Goal: Task Accomplishment & Management: Manage account settings

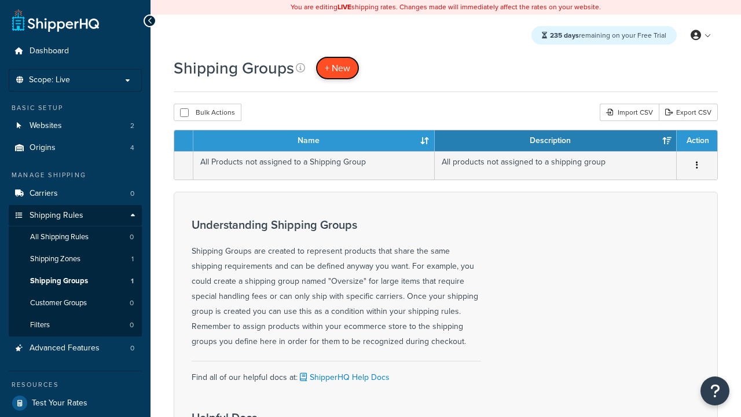
click at [337, 68] on span "+ New" at bounding box center [337, 67] width 25 height 13
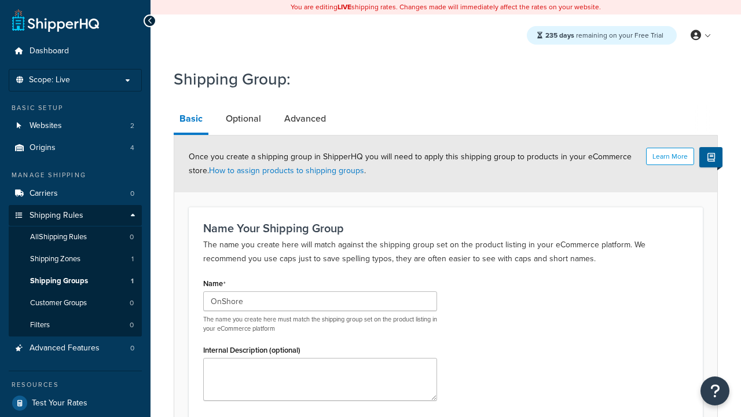
scroll to position [113, 0]
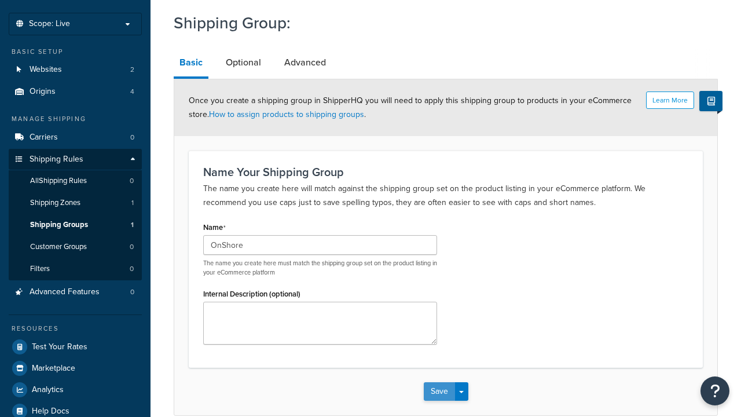
type input "OnShore"
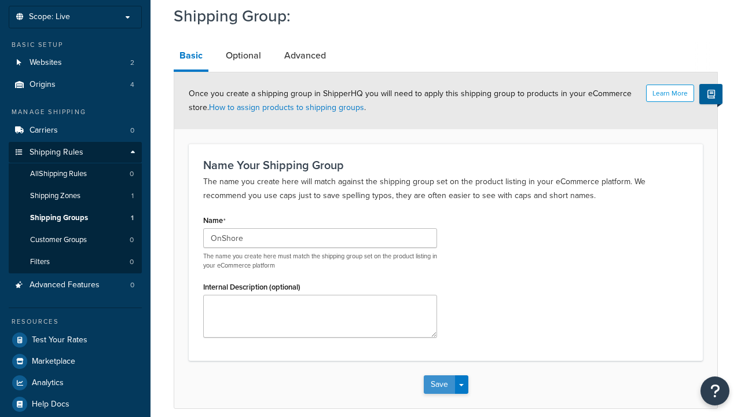
click at [439, 375] on button "Save" at bounding box center [439, 384] width 31 height 19
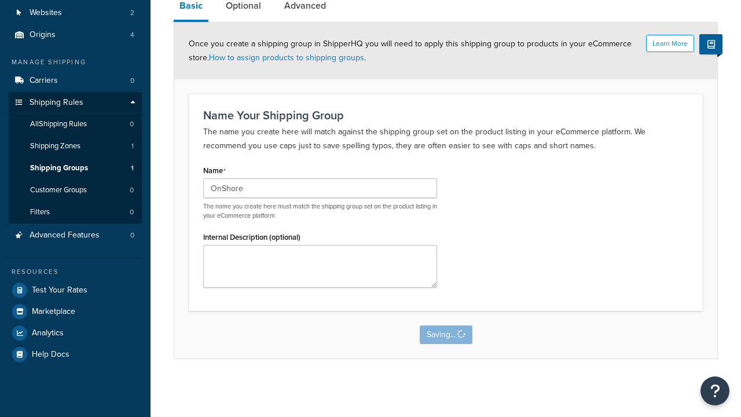
scroll to position [0, 0]
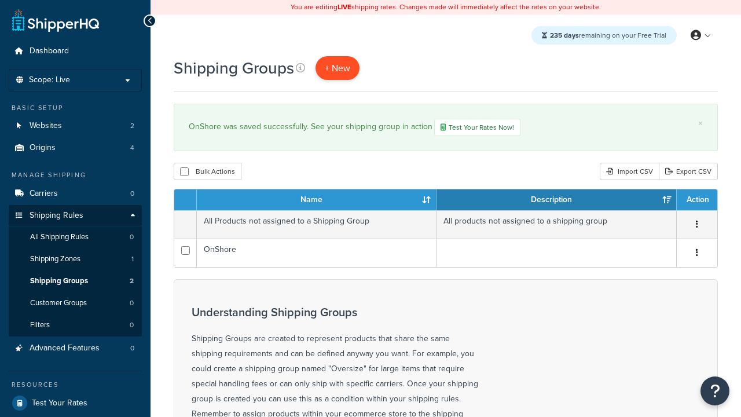
click at [337, 68] on span "+ New" at bounding box center [337, 67] width 25 height 13
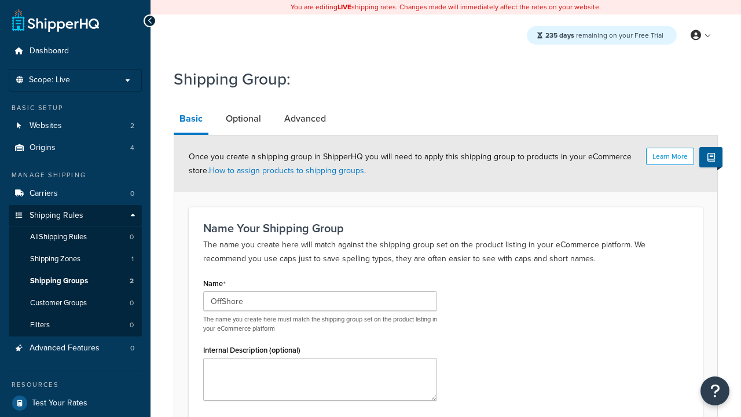
scroll to position [113, 0]
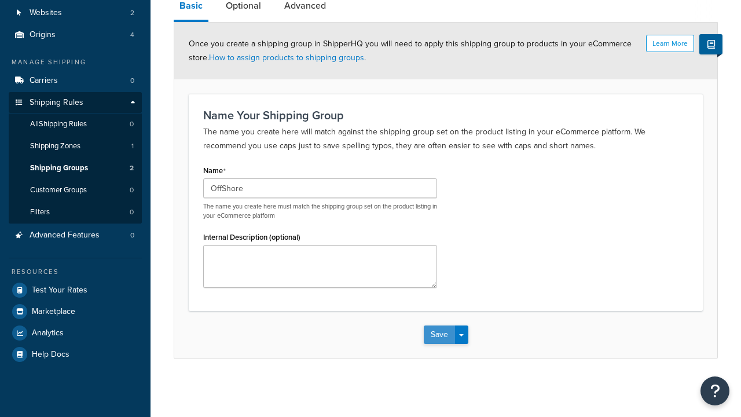
type input "OffShore"
click at [439, 334] on button "Save" at bounding box center [439, 334] width 31 height 19
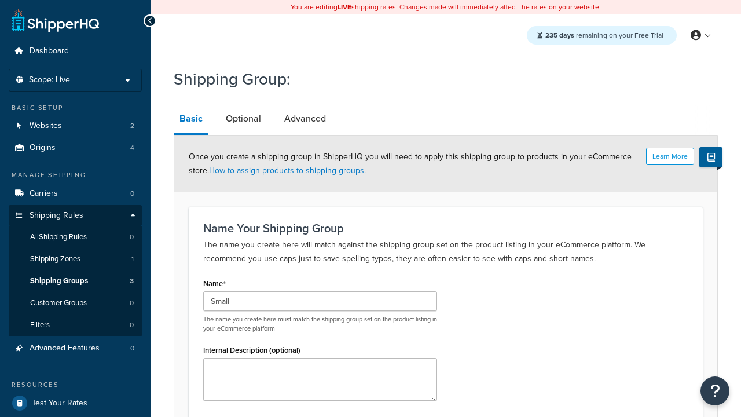
scroll to position [113, 0]
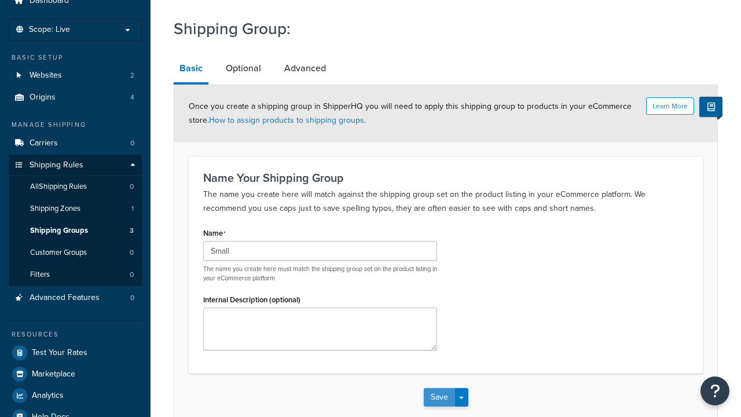
type input "Small"
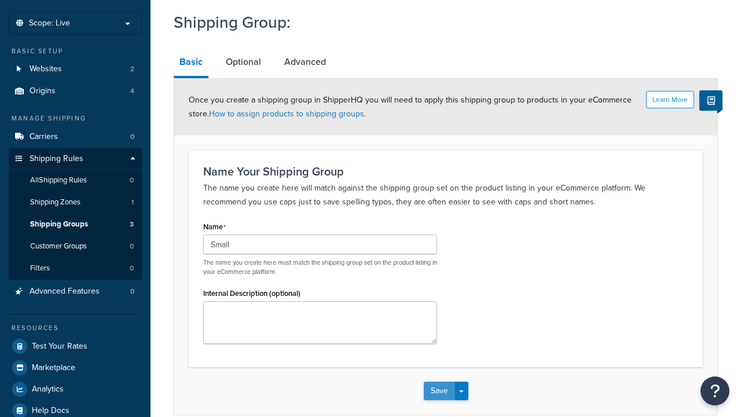
click at [439, 381] on button "Save" at bounding box center [439, 390] width 31 height 19
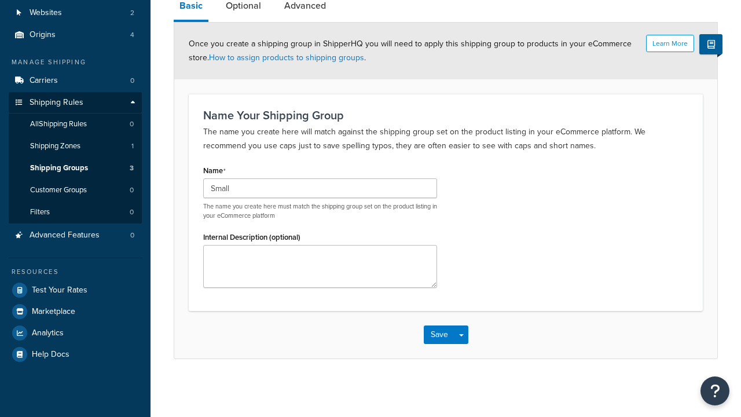
scroll to position [0, 0]
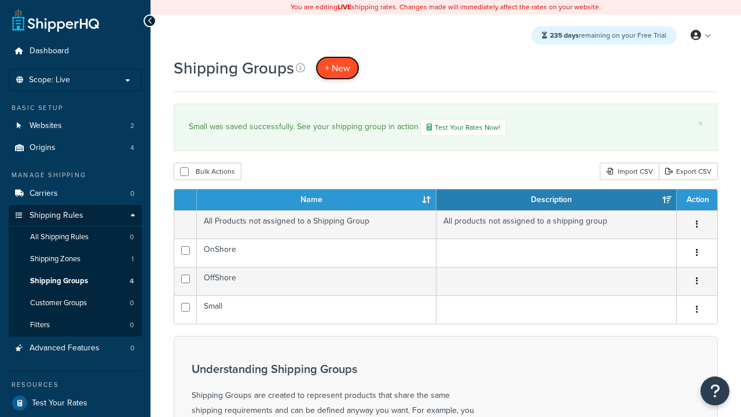
click at [337, 68] on span "+ New" at bounding box center [337, 67] width 25 height 13
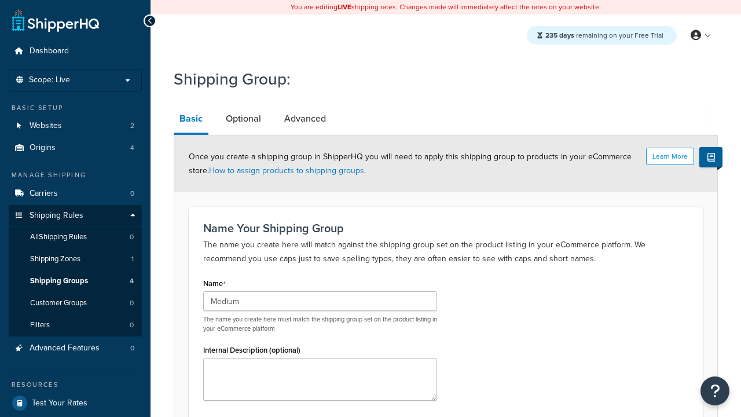
scroll to position [113, 0]
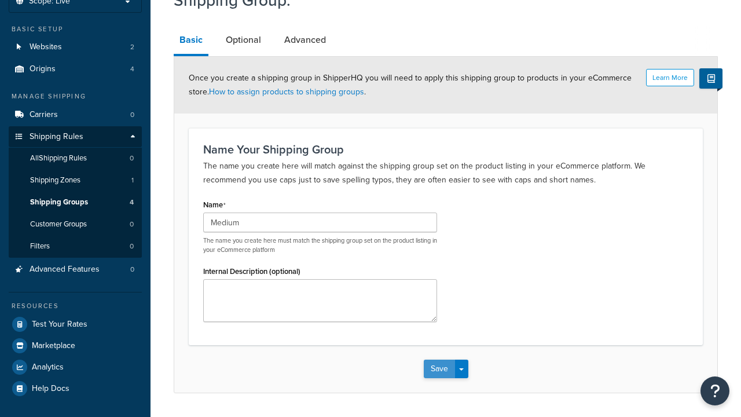
type input "Medium"
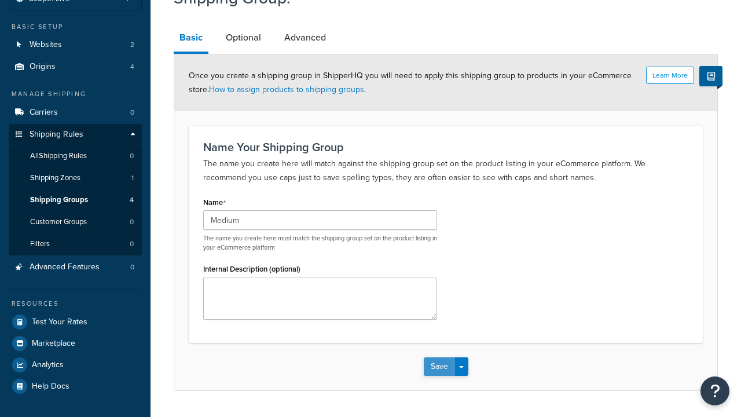
click at [439, 357] on button "Save" at bounding box center [439, 366] width 31 height 19
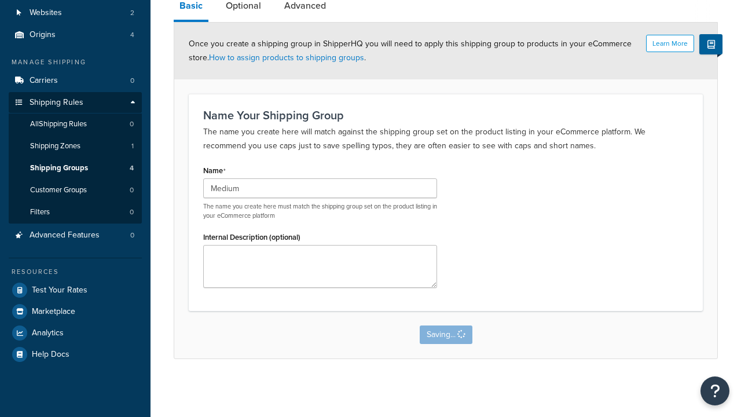
scroll to position [0, 0]
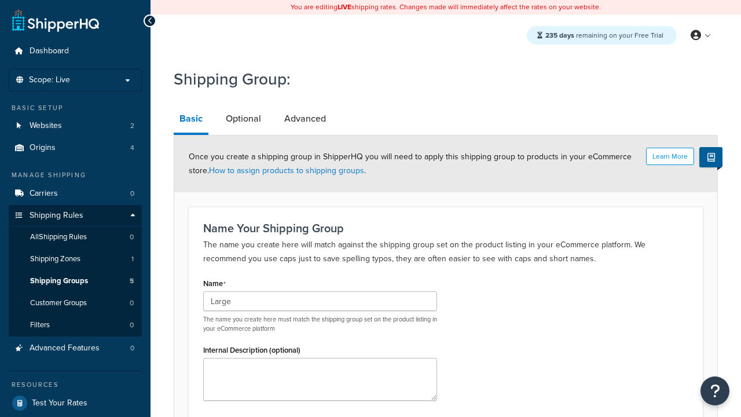
scroll to position [113, 0]
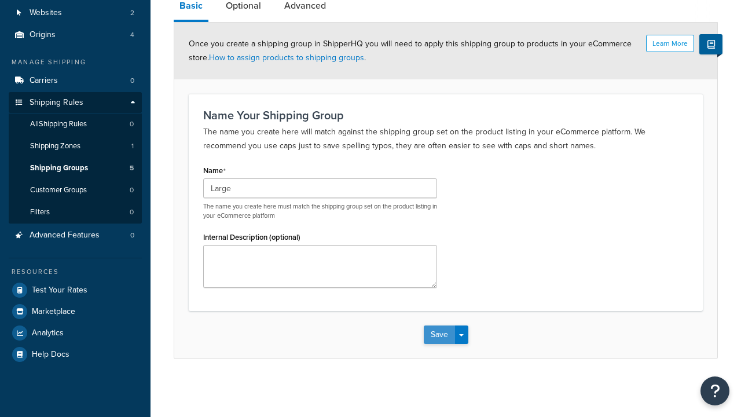
type input "Large"
click at [439, 334] on button "Save" at bounding box center [439, 334] width 31 height 19
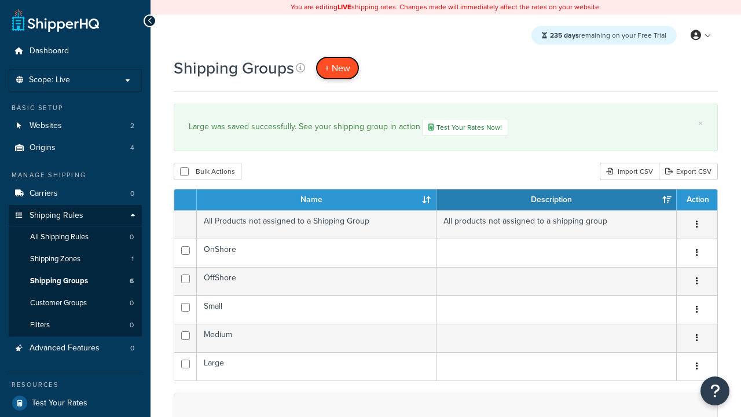
click at [337, 68] on span "+ New" at bounding box center [337, 67] width 25 height 13
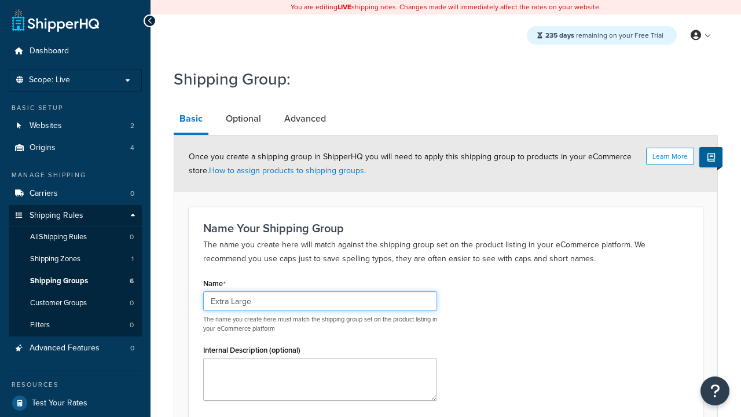
type input "Extra Large"
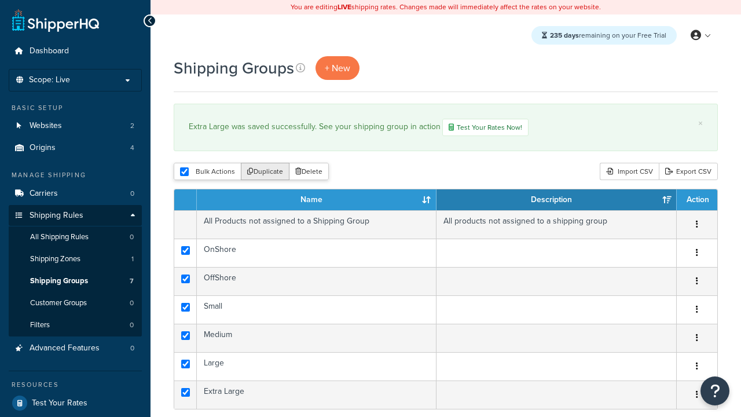
click at [266, 172] on button "Duplicate" at bounding box center [265, 171] width 49 height 17
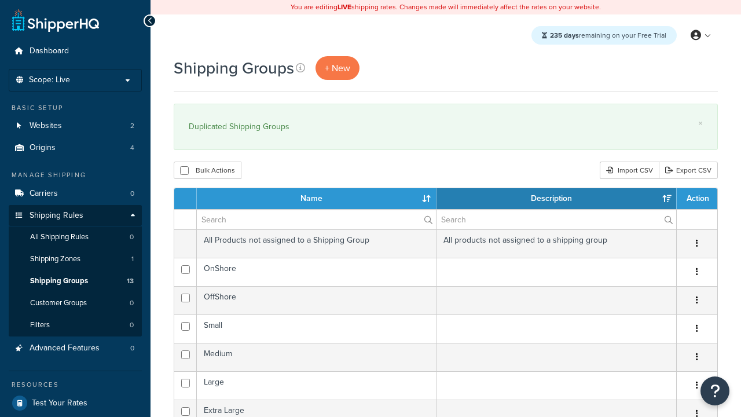
select select "15"
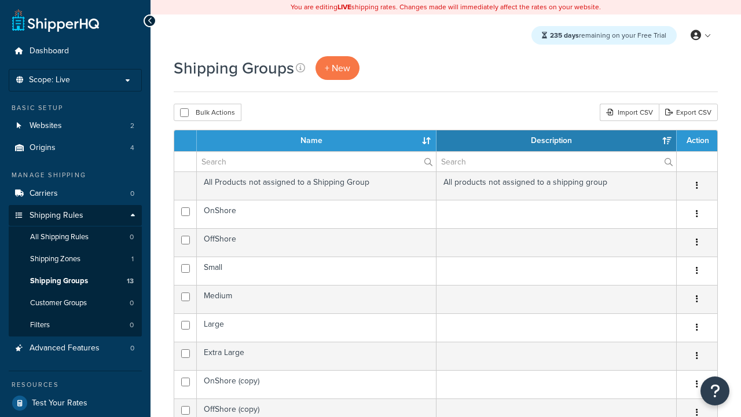
select select "15"
click at [207, 113] on button "Bulk Actions" at bounding box center [208, 112] width 68 height 17
checkbox input "true"
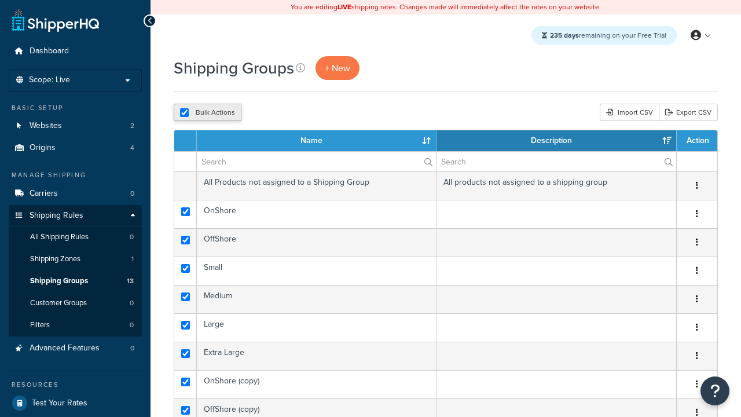
checkbox input "true"
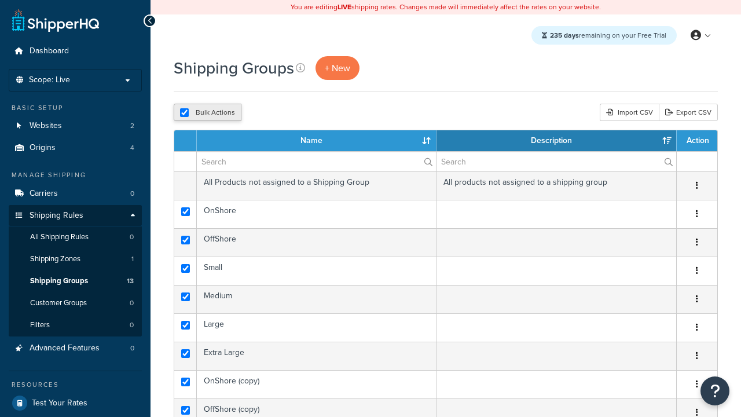
checkbox input "true"
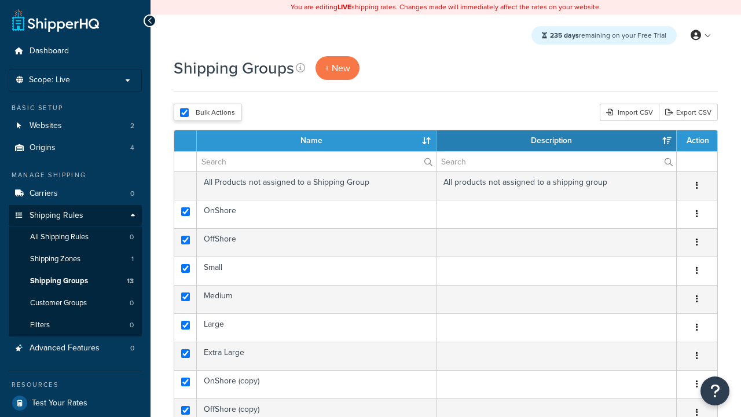
click at [0, 0] on button "Delete" at bounding box center [0, 0] width 0 height 0
